Goal: Information Seeking & Learning: Check status

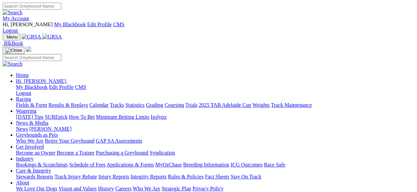
click at [29, 16] on link "My Account" at bounding box center [16, 19] width 27 height 6
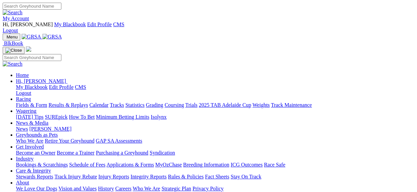
click at [31, 96] on link "Racing" at bounding box center [23, 99] width 15 height 6
click at [87, 102] on link "Results & Replays" at bounding box center [67, 105] width 39 height 6
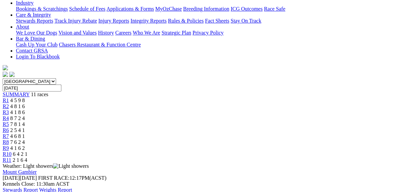
scroll to position [177, 0]
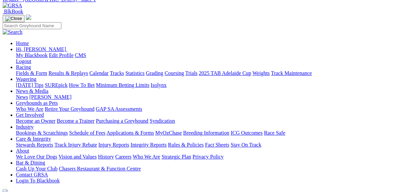
scroll to position [62, 0]
